Goal: Task Accomplishment & Management: Manage account settings

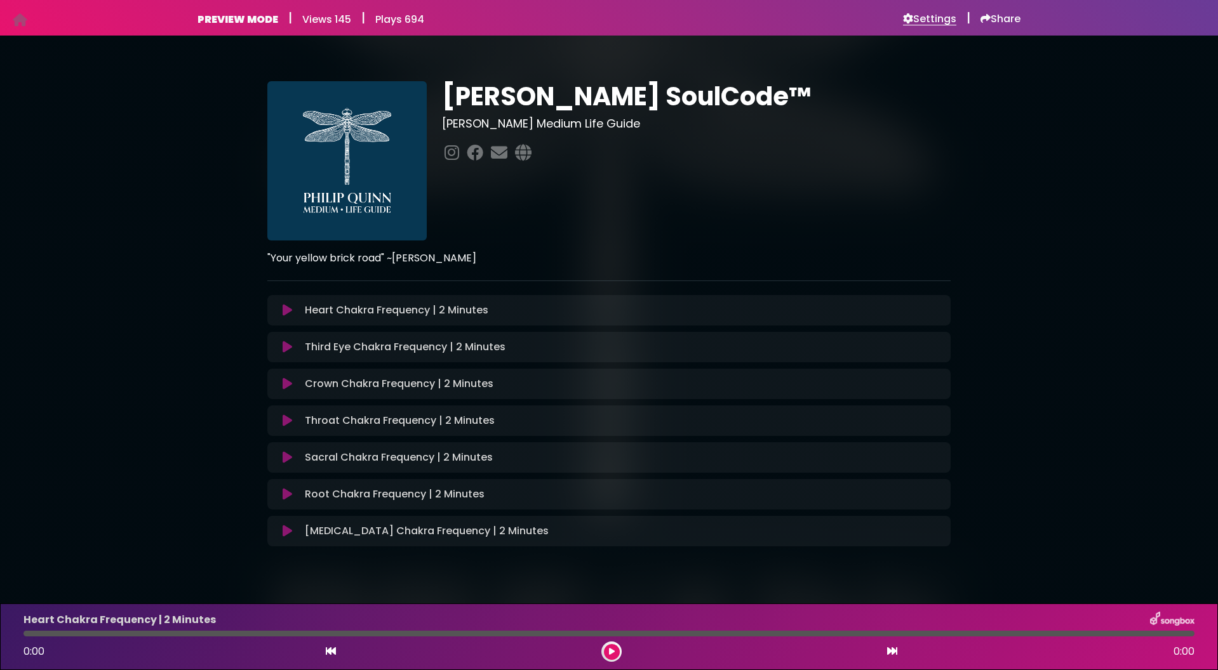
click at [942, 16] on h6 "Settings" at bounding box center [929, 19] width 53 height 13
click at [921, 10] on div "Settings" at bounding box center [929, 17] width 53 height 15
click at [922, 18] on h6 "Settings" at bounding box center [929, 19] width 53 height 13
click at [936, 14] on h6 "Settings" at bounding box center [929, 19] width 53 height 13
click at [934, 21] on h6 "Settings" at bounding box center [929, 19] width 53 height 13
